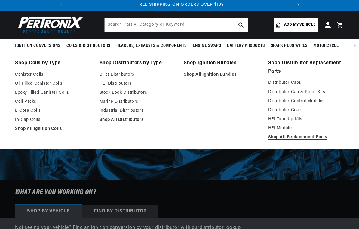
scroll to position [15, 0]
click at [317, 139] on link "Shop All Replacement Parts" at bounding box center [307, 137] width 76 height 7
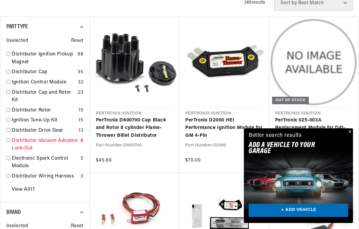
click at [29, 143] on link "Distributor Vacuum Advance Lock-Out" at bounding box center [45, 144] width 67 height 15
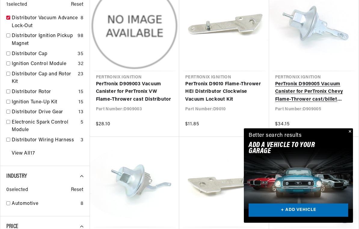
click at [317, 90] on link "PerTronix D909005 Vacuum Canister for PerTronix Chevy Flame-Thrower cast/billet…" at bounding box center [314, 92] width 78 height 23
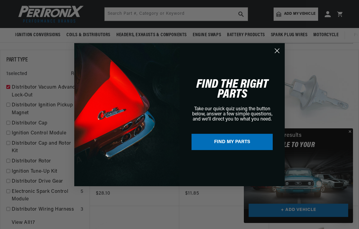
scroll to position [132, 0]
click at [276, 55] on circle "Close dialog" at bounding box center [277, 50] width 10 height 10
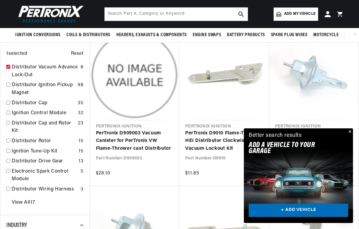
scroll to position [0, 225]
click at [340, 129] on link "PerTronix D909005 Vacuum Canister for PerTronix Chevy Flame-Thrower cast/billet…" at bounding box center [314, 140] width 78 height 23
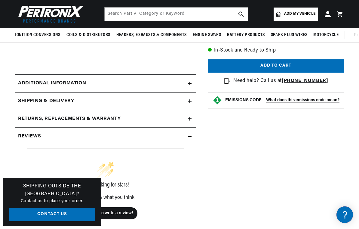
scroll to position [177, 0]
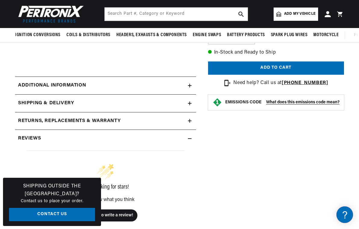
click at [191, 88] on summary "Additional information" at bounding box center [105, 85] width 181 height 17
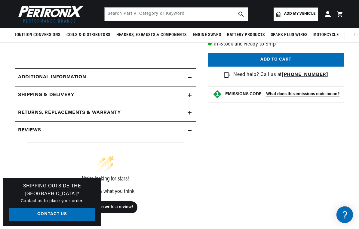
scroll to position [0, 225]
click at [0, 0] on icon at bounding box center [0, 0] width 0 height 0
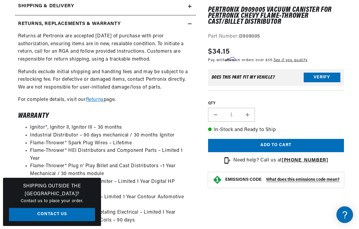
scroll to position [0, 0]
click at [334, 73] on button "Verify" at bounding box center [322, 78] width 37 height 10
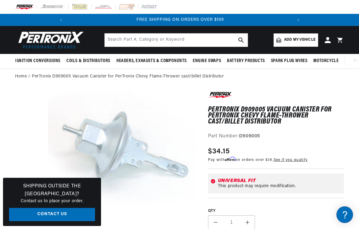
scroll to position [15, 0]
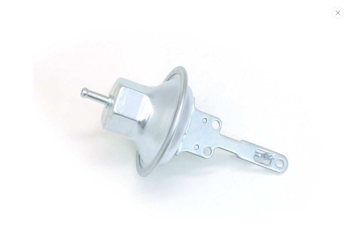
scroll to position [0, 225]
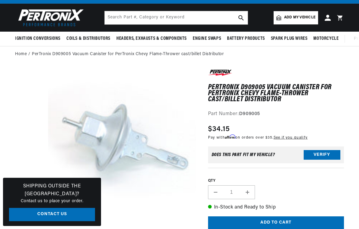
scroll to position [0, 225]
